Goal: Task Accomplishment & Management: Manage account settings

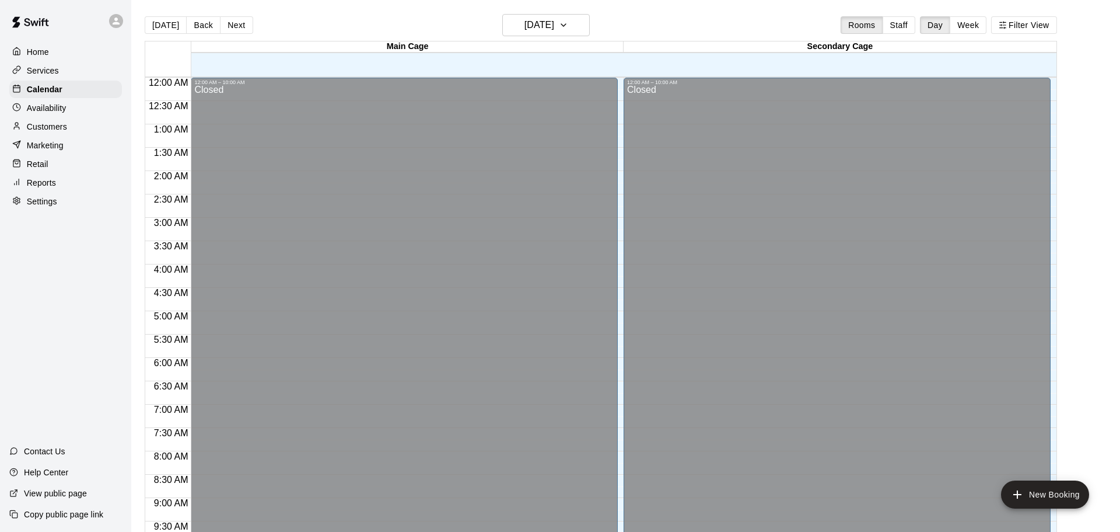
scroll to position [618, 0]
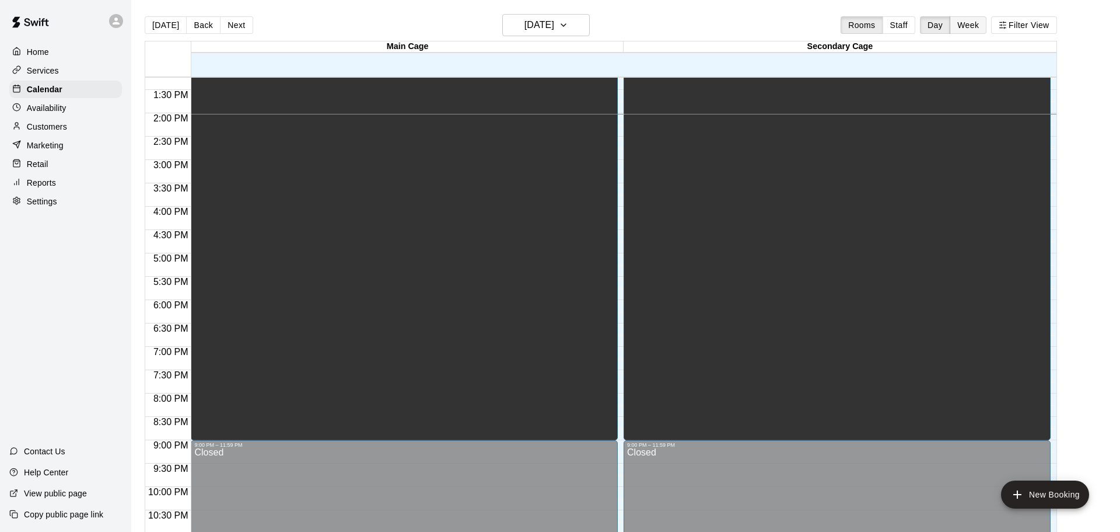
click at [975, 26] on button "Week" at bounding box center [968, 25] width 37 height 18
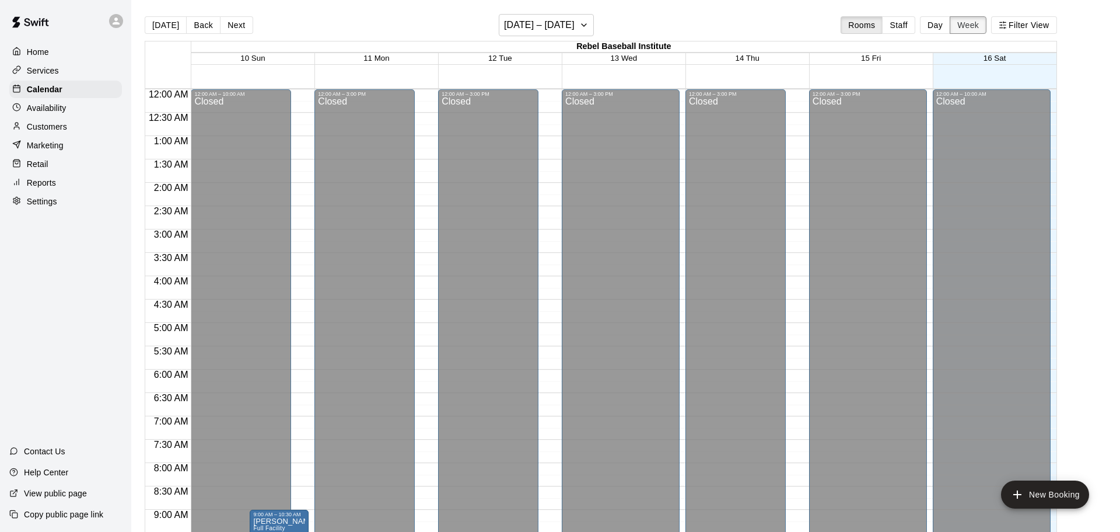
scroll to position [655, 0]
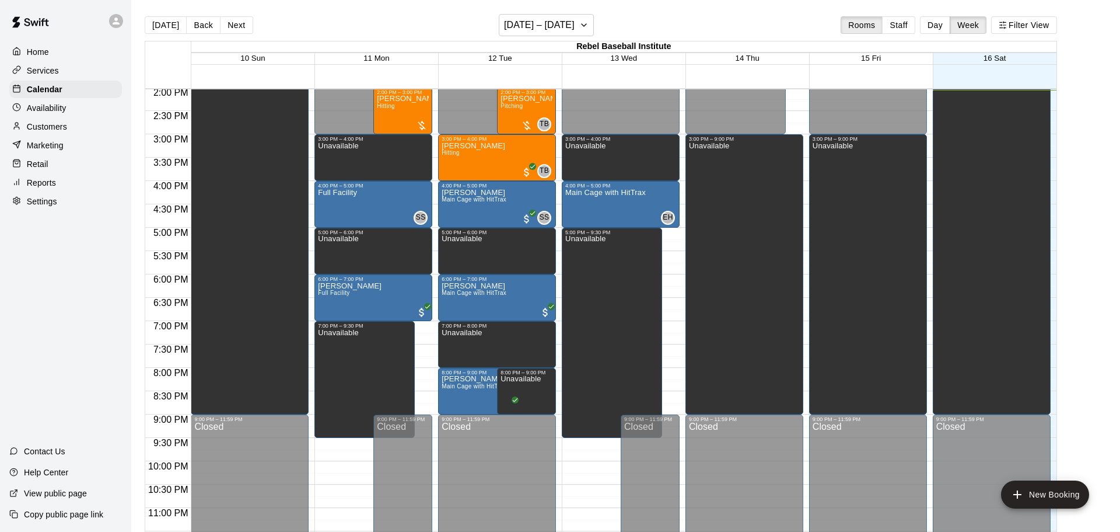
click at [56, 124] on p "Customers" at bounding box center [47, 127] width 40 height 12
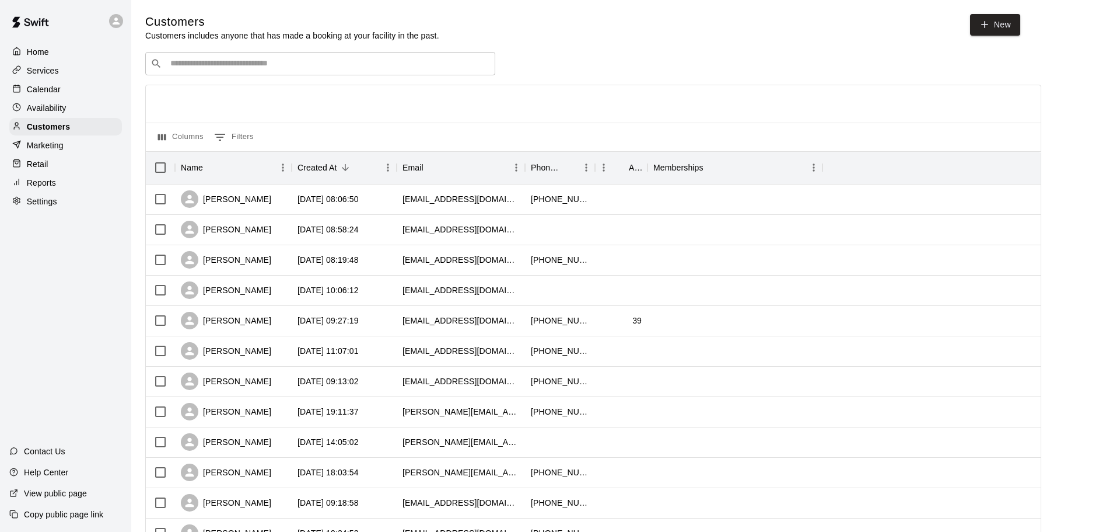
click at [252, 71] on div "​ ​" at bounding box center [320, 63] width 350 height 23
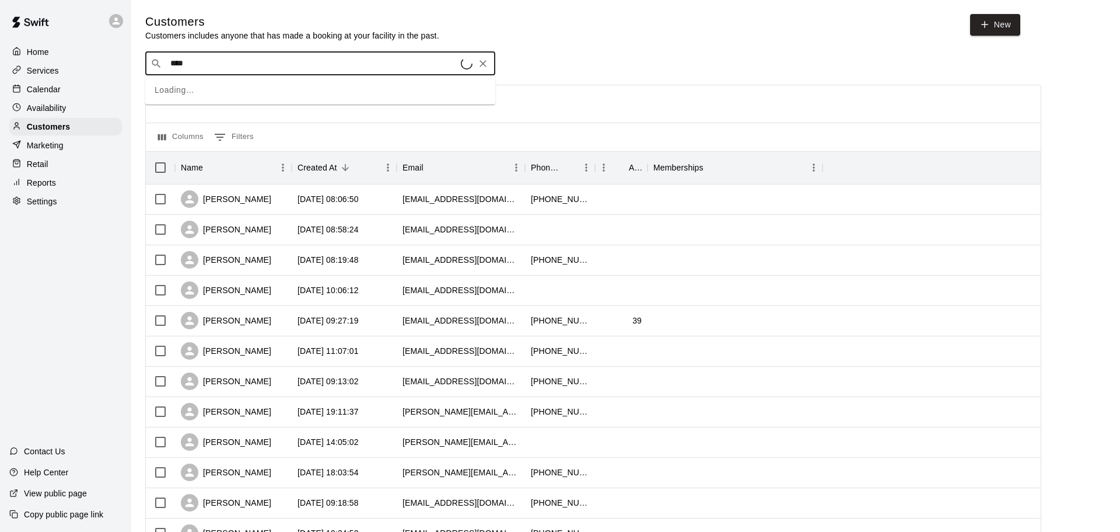
type input "*****"
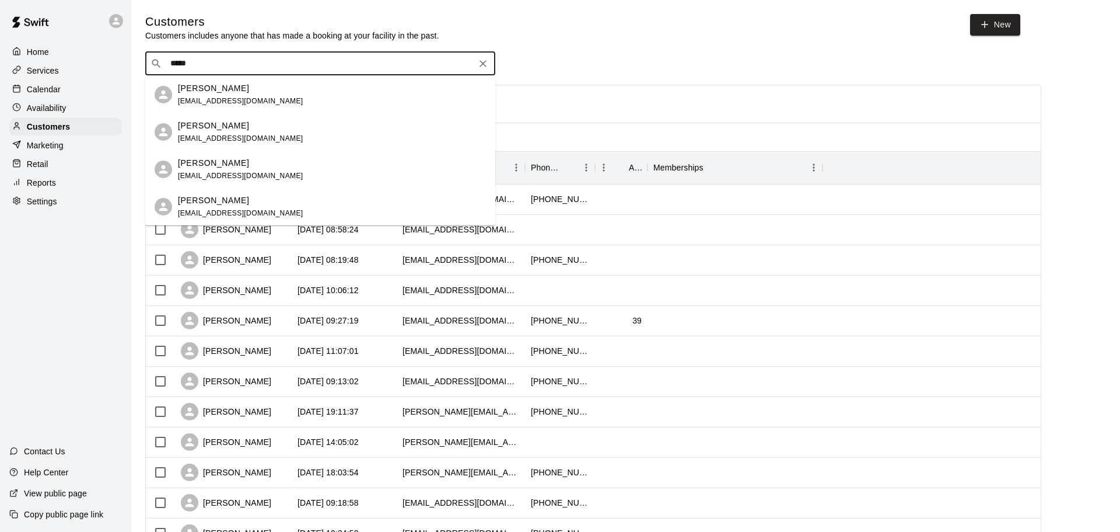
click at [264, 126] on div "Tyler Caruso mkcaru@icloud.com" at bounding box center [332, 132] width 308 height 25
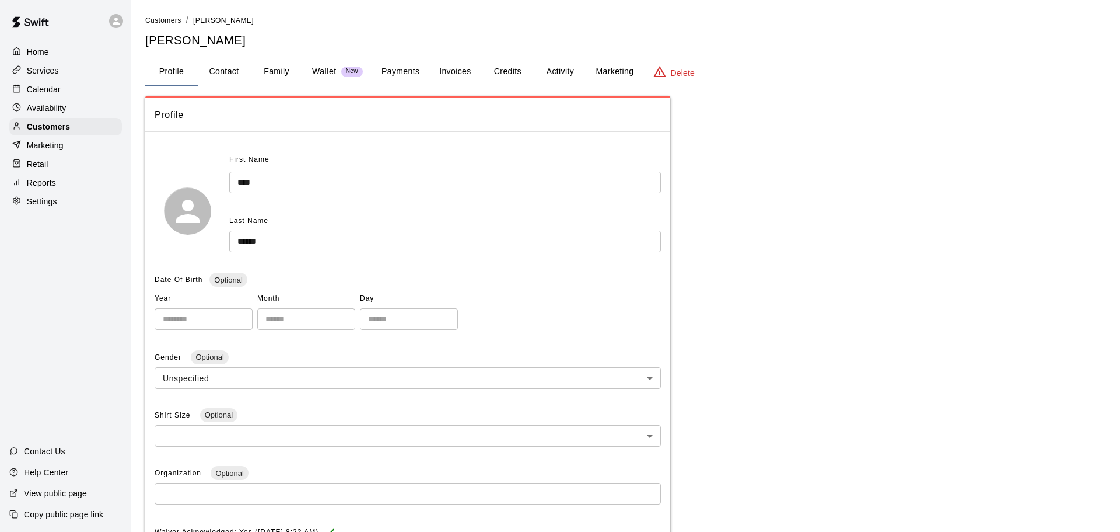
click at [551, 71] on button "Activity" at bounding box center [560, 72] width 53 height 28
